Goal: Information Seeking & Learning: Learn about a topic

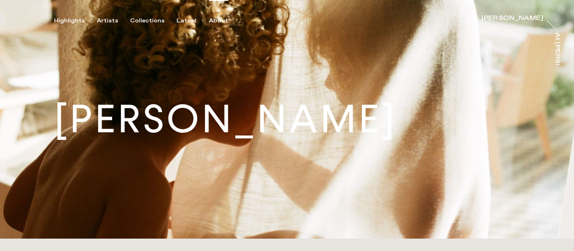
click at [214, 18] on div "About" at bounding box center [218, 20] width 19 height 7
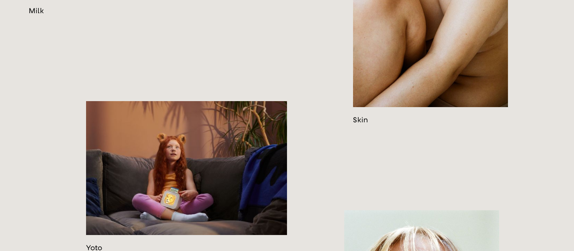
scroll to position [393, 0]
